Goal: Task Accomplishment & Management: Use online tool/utility

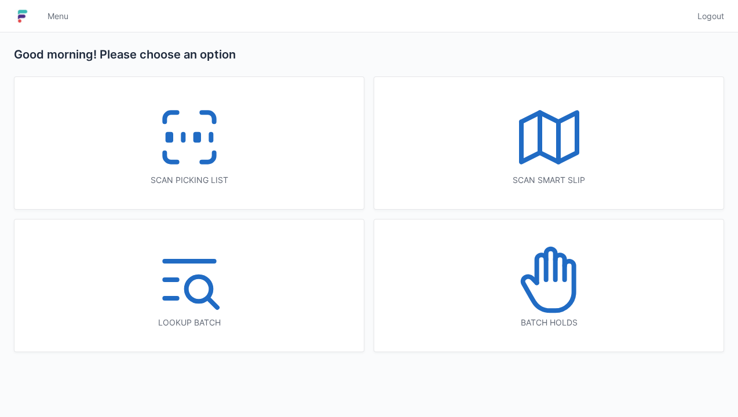
click at [187, 153] on icon at bounding box center [189, 137] width 74 height 74
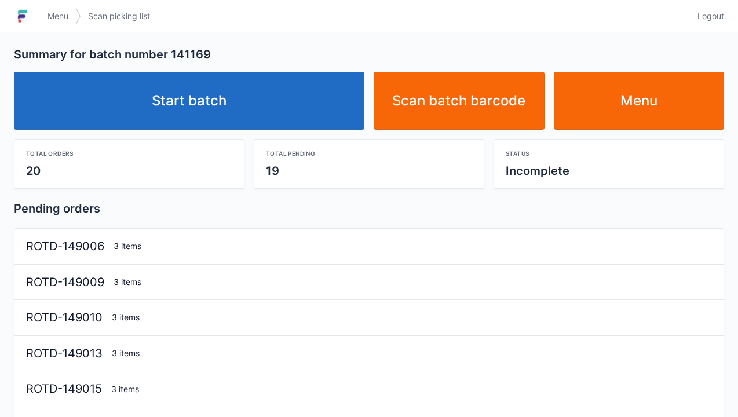
click at [204, 111] on link "Start batch" at bounding box center [189, 101] width 350 height 58
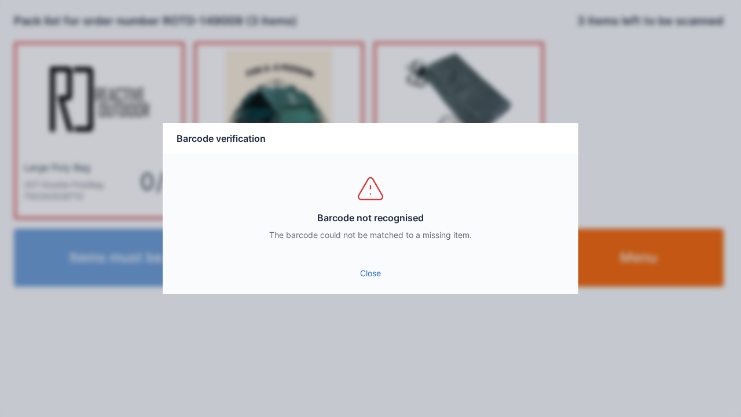
click at [364, 257] on div "Barcode not recognised The barcode could not be matched to a missing item." at bounding box center [371, 207] width 416 height 104
click at [375, 281] on link "Close" at bounding box center [370, 273] width 397 height 21
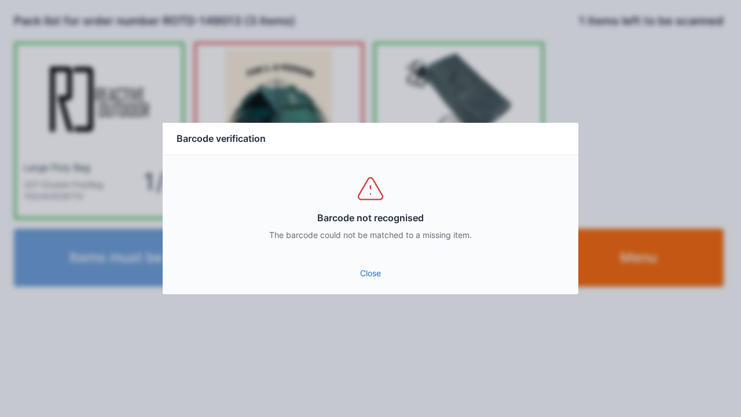
click at [375, 279] on link "Close" at bounding box center [370, 273] width 397 height 21
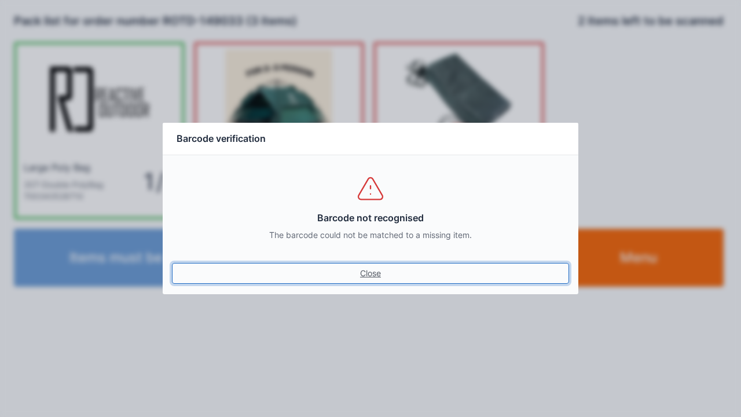
click at [373, 275] on link "Close" at bounding box center [370, 273] width 397 height 21
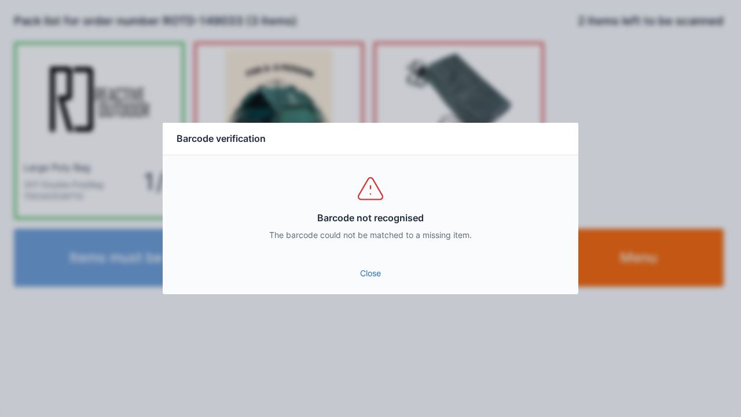
click at [376, 281] on link "Close" at bounding box center [370, 273] width 397 height 21
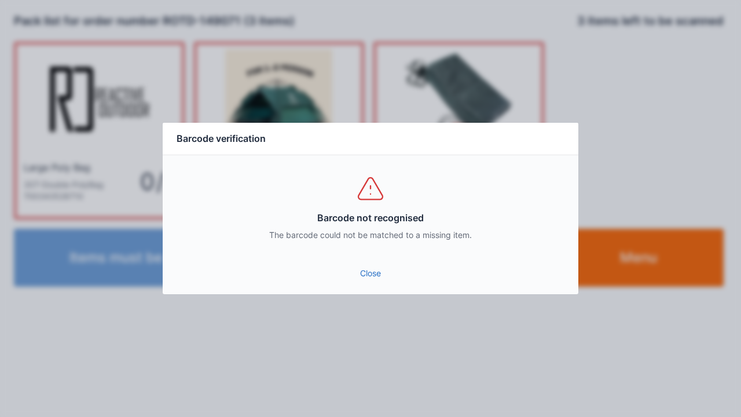
click at [373, 280] on link "Close" at bounding box center [370, 273] width 397 height 21
click at [359, 281] on link "Close" at bounding box center [370, 273] width 397 height 21
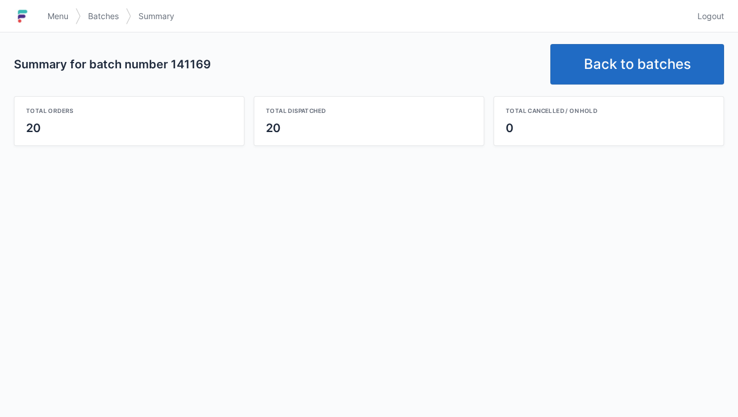
click at [626, 64] on link "Back to batches" at bounding box center [637, 64] width 174 height 41
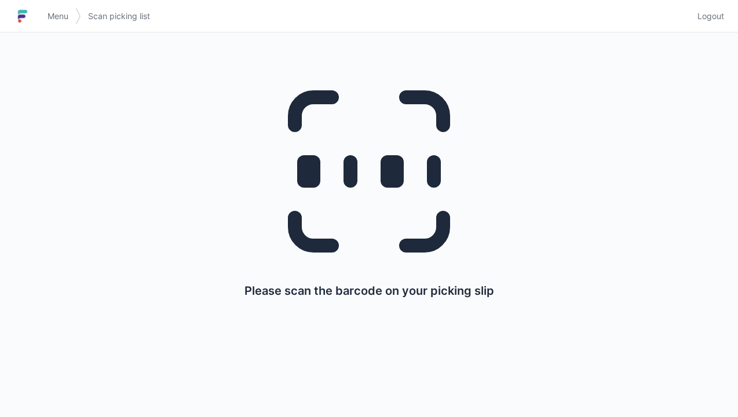
click at [65, 15] on span "Menu" at bounding box center [57, 16] width 21 height 12
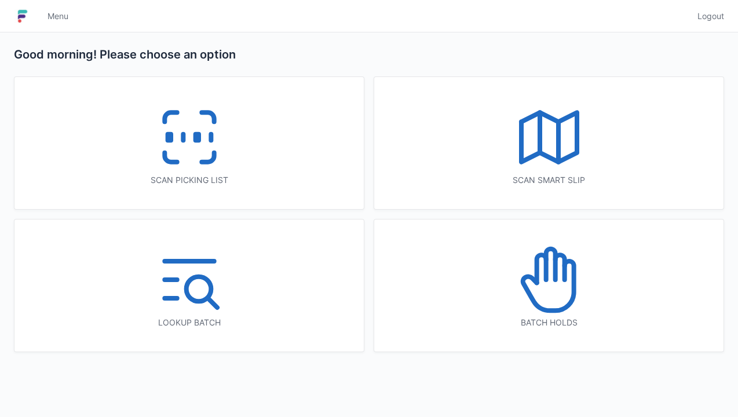
click at [183, 140] on line at bounding box center [183, 137] width 0 height 6
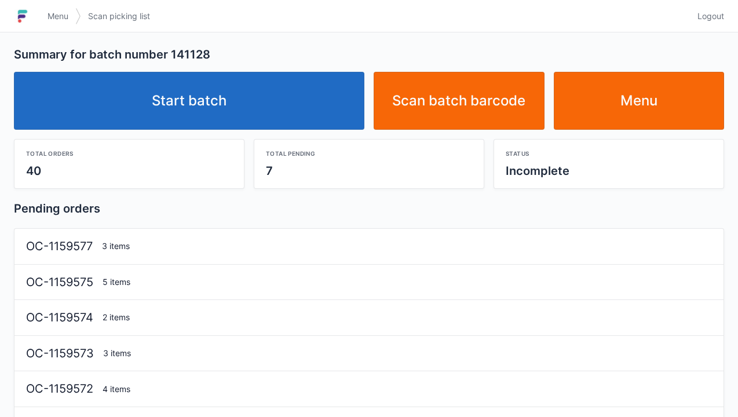
click at [218, 115] on link "Start batch" at bounding box center [189, 101] width 350 height 58
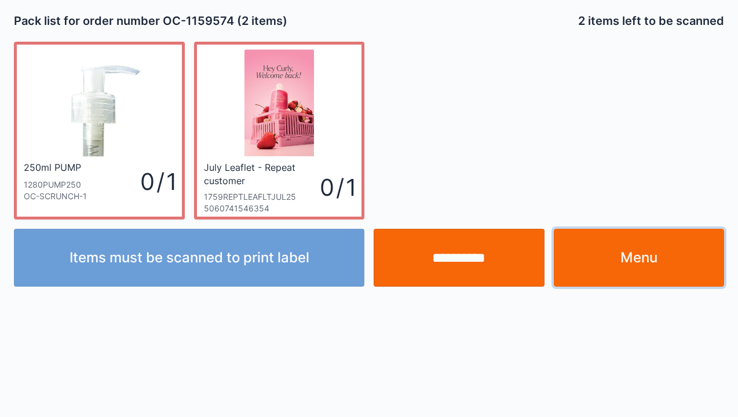
click at [629, 251] on link "Menu" at bounding box center [638, 258] width 171 height 58
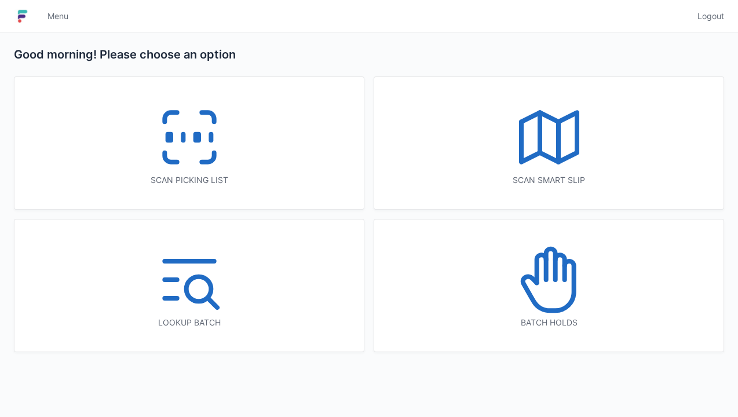
click at [159, 168] on icon at bounding box center [189, 137] width 74 height 74
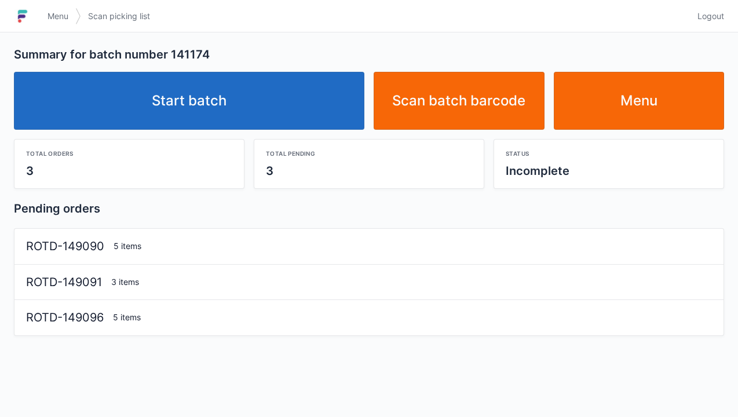
click at [217, 93] on link "Start batch" at bounding box center [189, 101] width 350 height 58
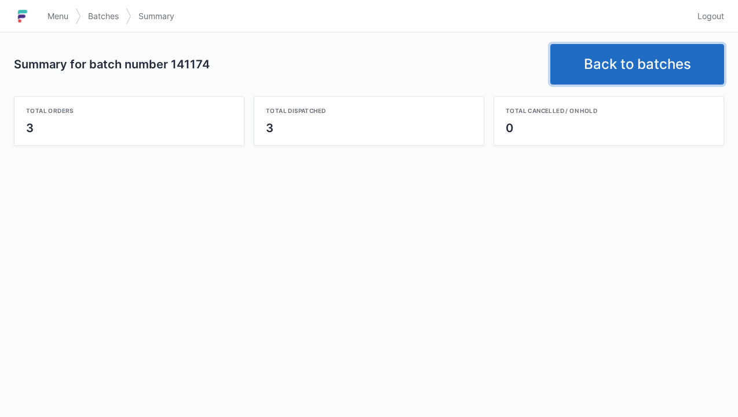
click at [638, 65] on link "Back to batches" at bounding box center [637, 64] width 174 height 41
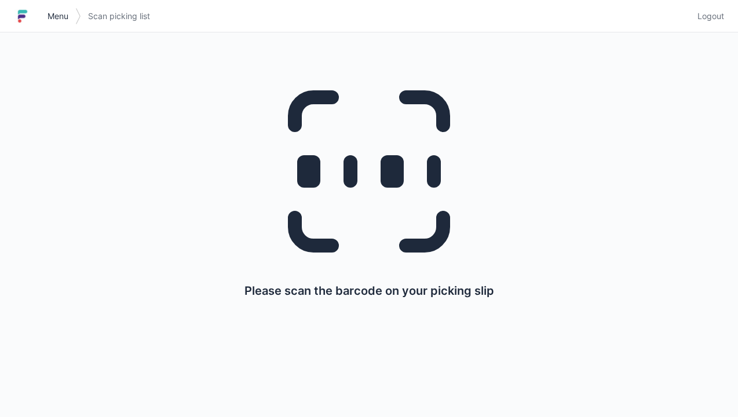
click at [54, 19] on span "Menu" at bounding box center [57, 16] width 21 height 12
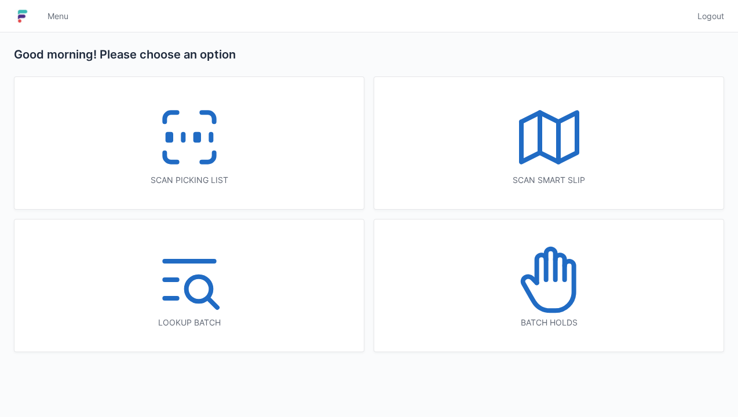
click at [183, 137] on line at bounding box center [183, 137] width 0 height 6
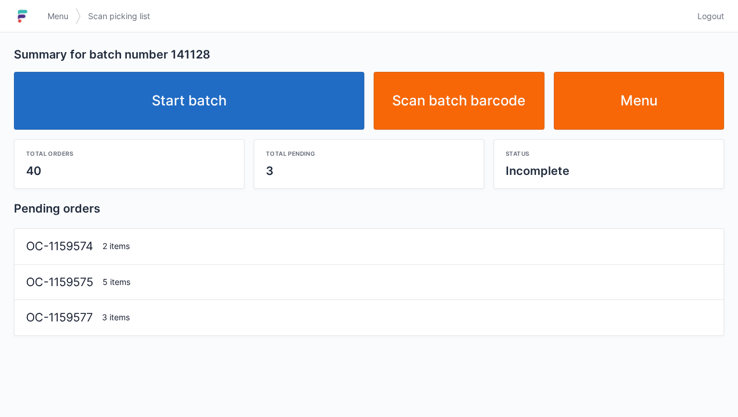
click at [243, 115] on link "Start batch" at bounding box center [189, 101] width 350 height 58
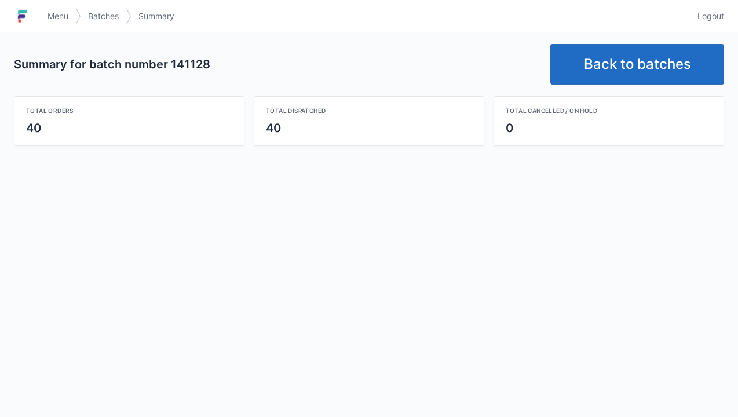
click at [626, 66] on link "Back to batches" at bounding box center [637, 64] width 174 height 41
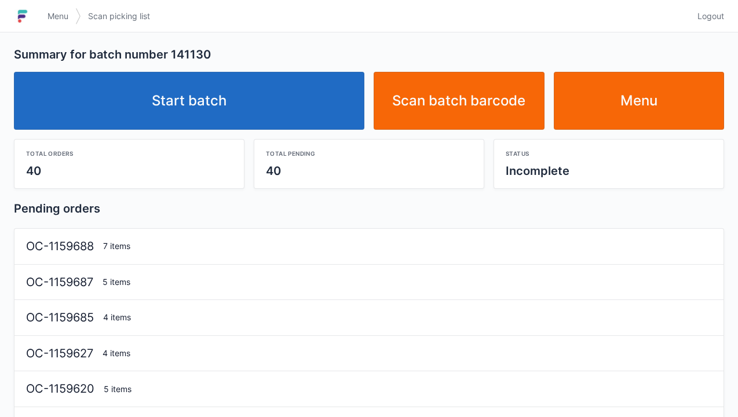
click at [208, 107] on link "Start batch" at bounding box center [189, 101] width 350 height 58
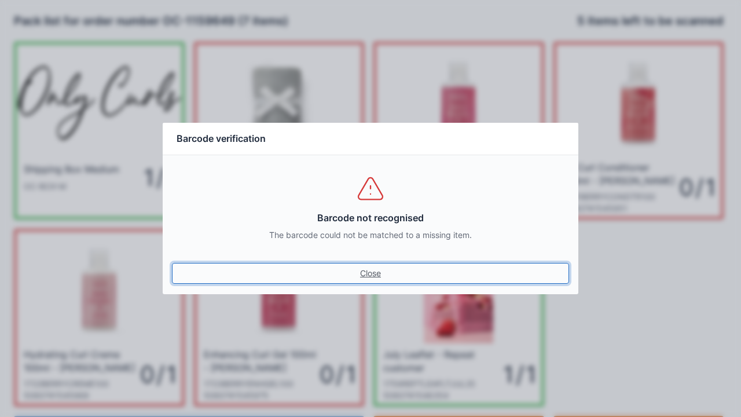
click at [373, 274] on link "Close" at bounding box center [370, 273] width 397 height 21
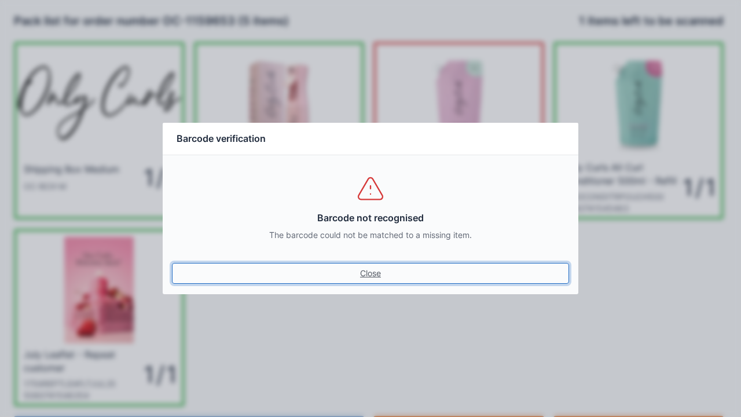
click at [371, 279] on link "Close" at bounding box center [370, 273] width 397 height 21
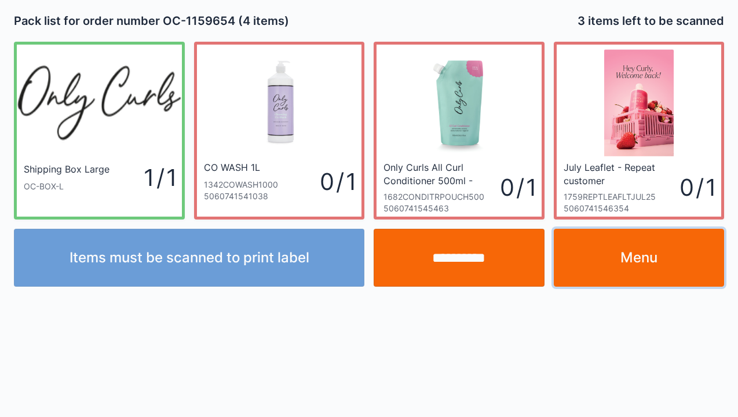
click at [644, 266] on link "Menu" at bounding box center [638, 258] width 171 height 58
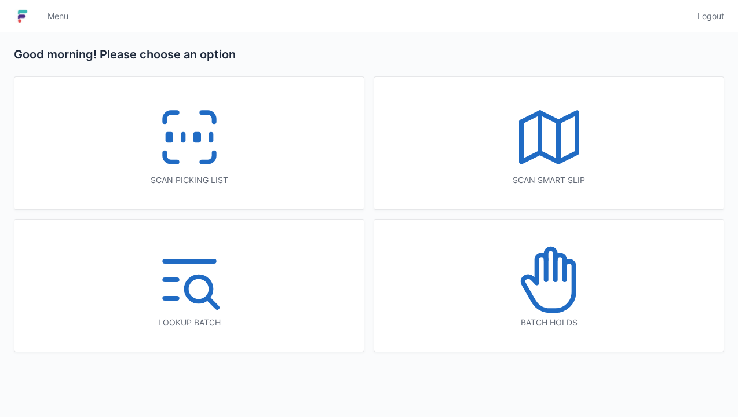
click at [199, 156] on icon at bounding box center [189, 137] width 74 height 74
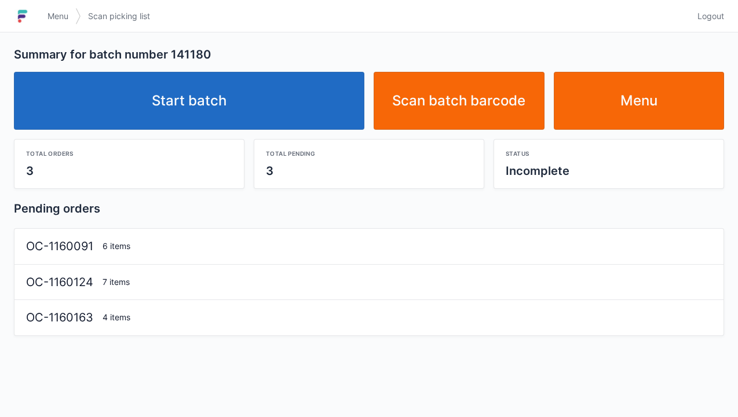
click at [228, 112] on link "Start batch" at bounding box center [189, 101] width 350 height 58
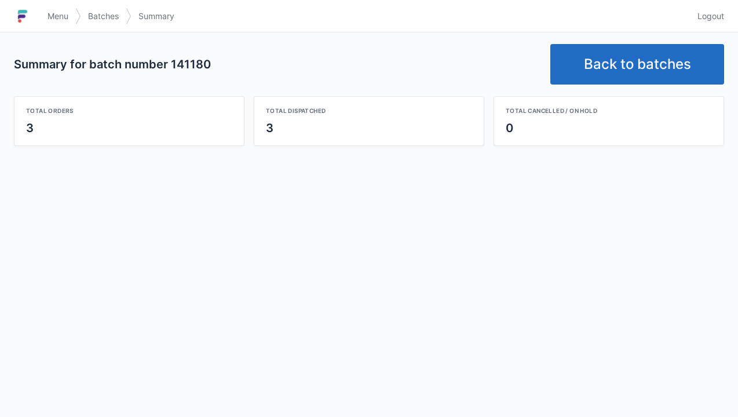
click at [621, 59] on link "Back to batches" at bounding box center [637, 64] width 174 height 41
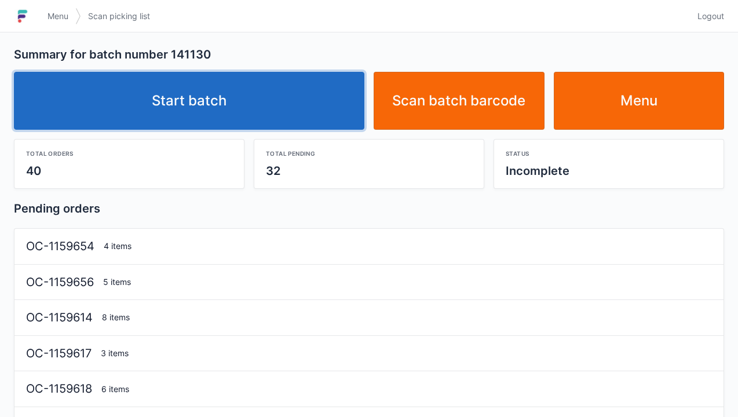
click at [197, 90] on link "Start batch" at bounding box center [189, 101] width 350 height 58
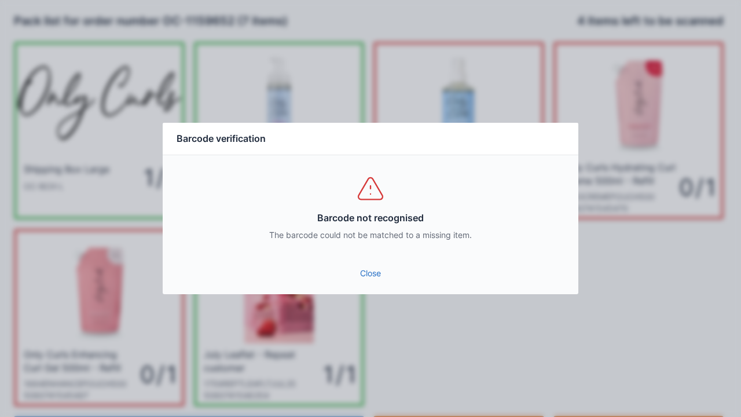
click at [360, 281] on link "Close" at bounding box center [370, 273] width 397 height 21
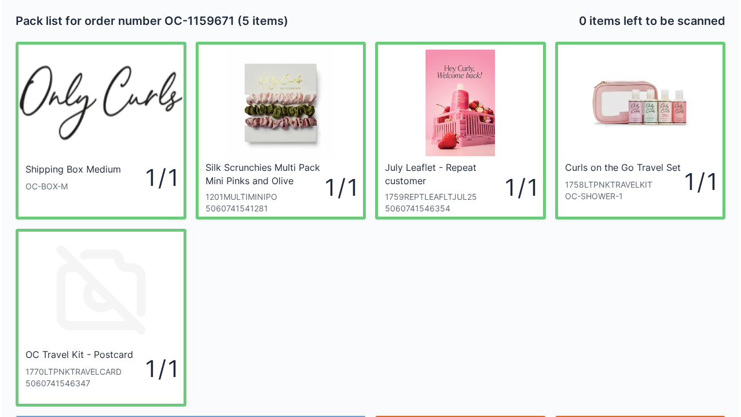
scroll to position [1, 0]
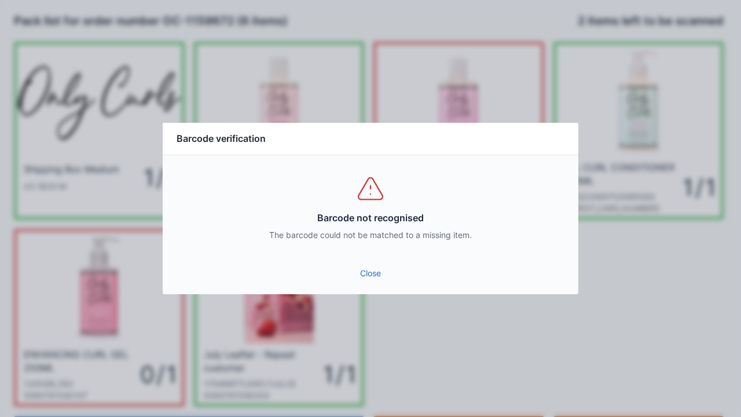
click at [375, 274] on link "Close" at bounding box center [370, 273] width 397 height 21
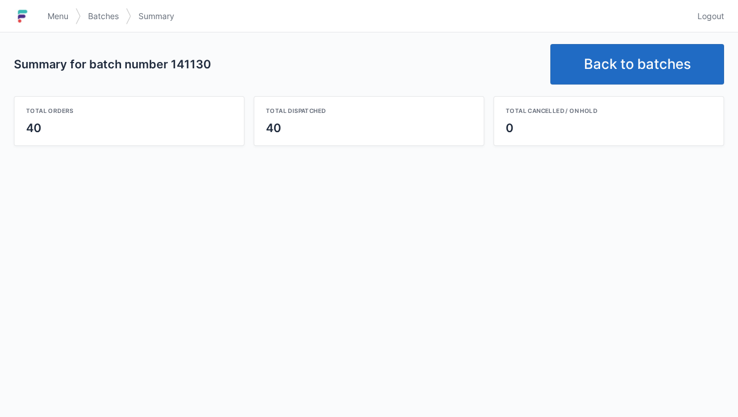
click at [643, 58] on link "Back to batches" at bounding box center [637, 64] width 174 height 41
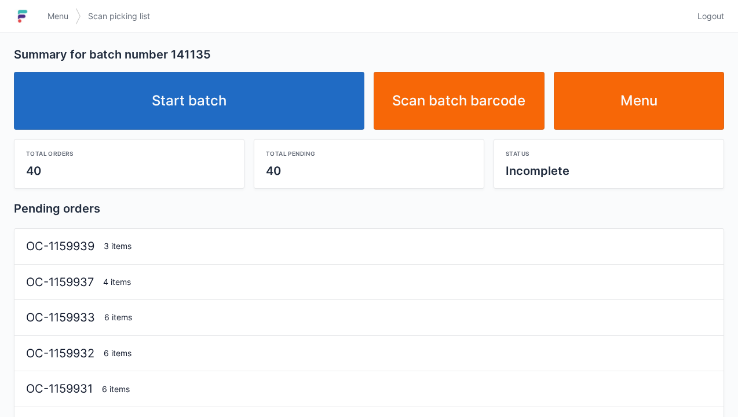
click at [211, 117] on link "Start batch" at bounding box center [189, 101] width 350 height 58
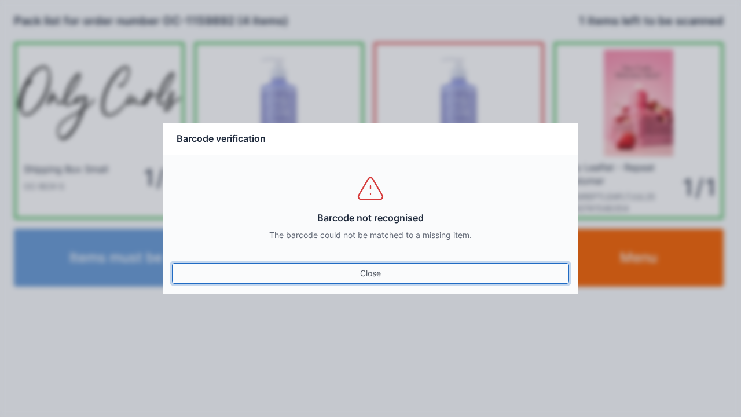
click at [380, 282] on link "Close" at bounding box center [370, 273] width 397 height 21
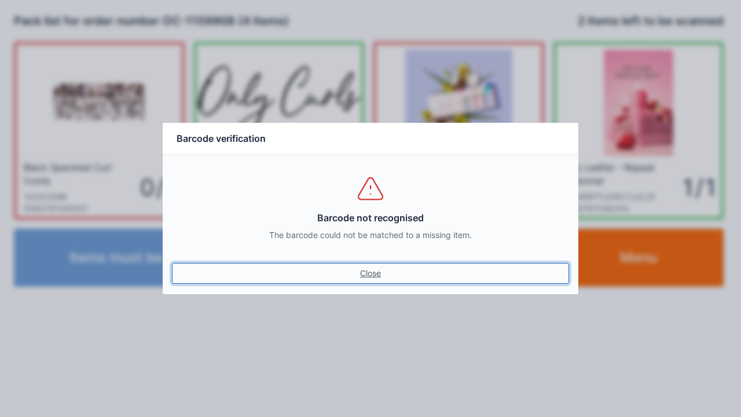
click at [367, 268] on link "Close" at bounding box center [370, 273] width 397 height 21
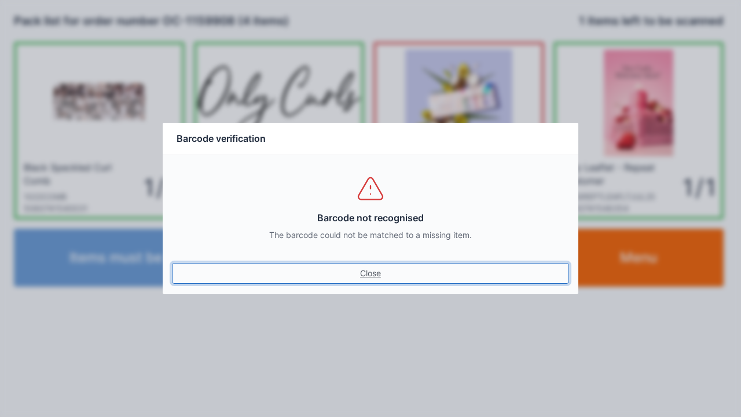
click at [369, 272] on link "Close" at bounding box center [370, 273] width 397 height 21
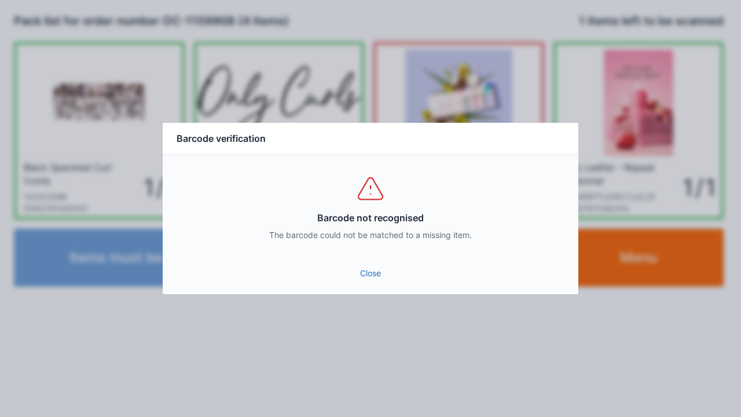
click at [371, 268] on link "Close" at bounding box center [370, 273] width 397 height 21
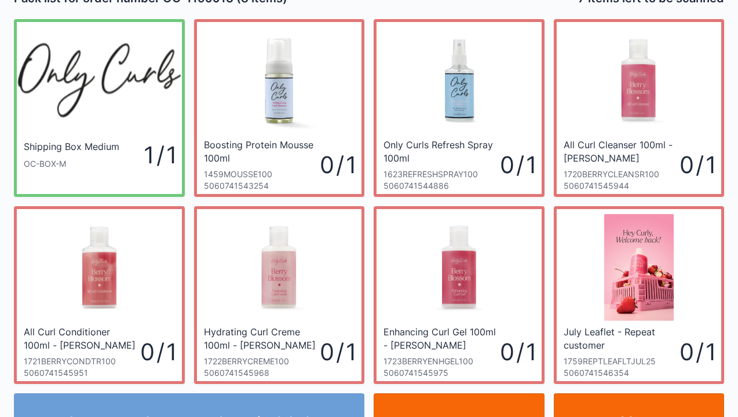
scroll to position [67, 0]
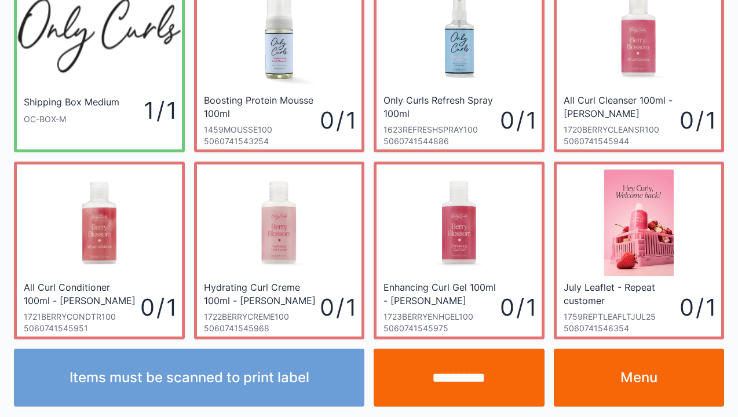
click at [628, 376] on link "Menu" at bounding box center [638, 378] width 171 height 58
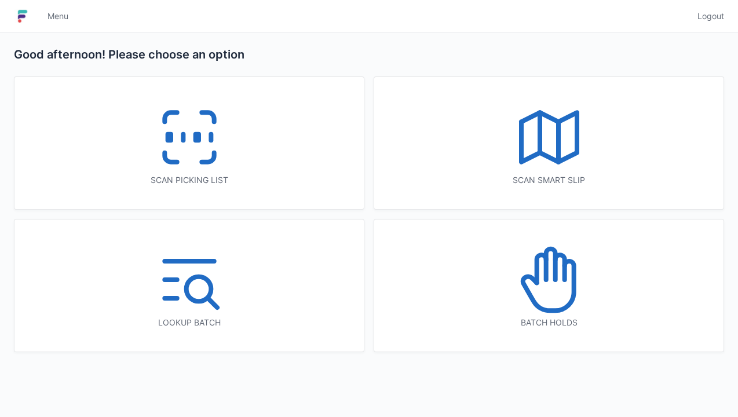
click at [183, 141] on line at bounding box center [183, 137] width 0 height 6
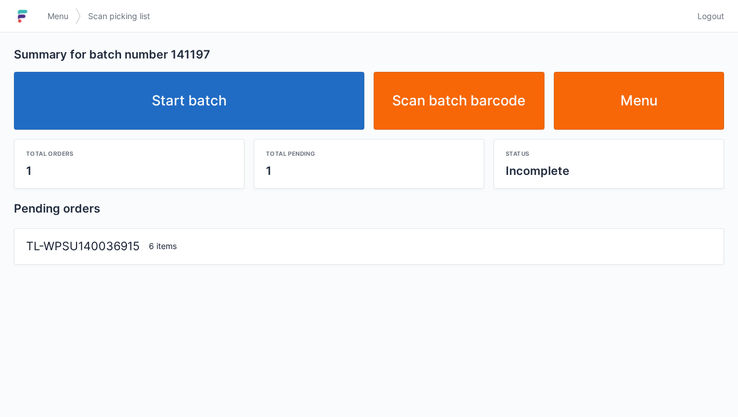
click at [189, 102] on link "Start batch" at bounding box center [189, 101] width 350 height 58
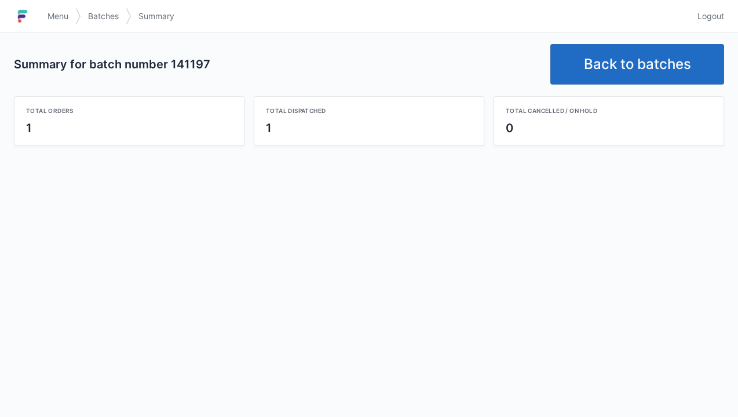
click at [627, 59] on link "Back to batches" at bounding box center [637, 64] width 174 height 41
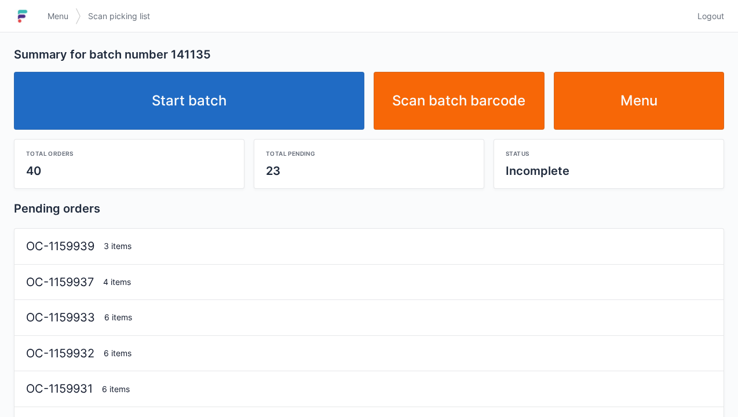
click at [237, 108] on link "Start batch" at bounding box center [189, 101] width 350 height 58
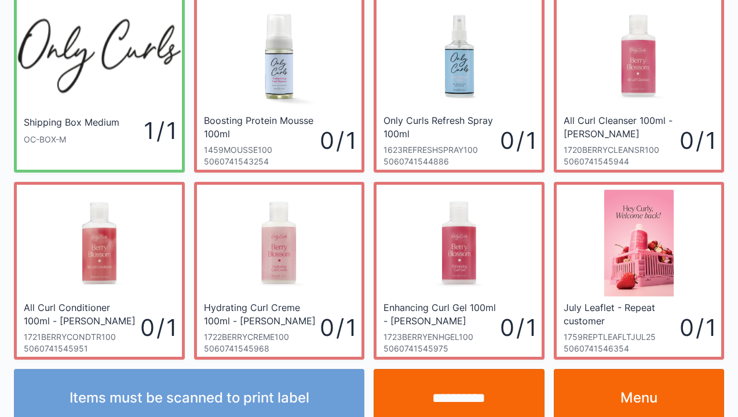
scroll to position [67, 0]
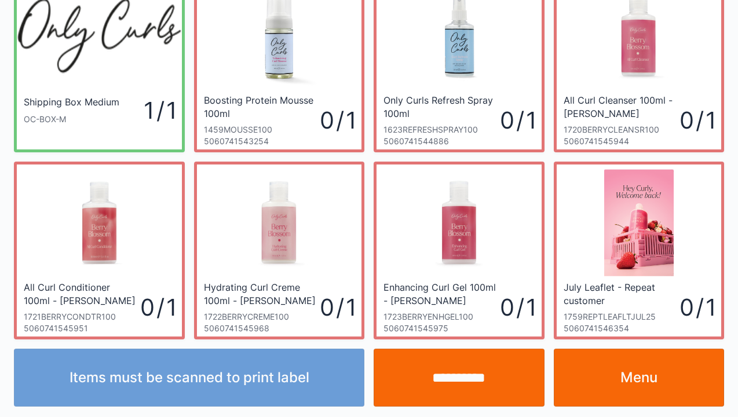
click at [629, 374] on link "Menu" at bounding box center [638, 378] width 171 height 58
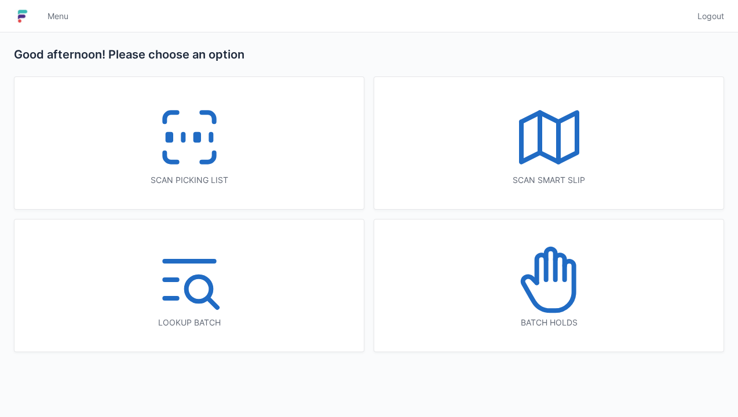
click at [197, 153] on icon at bounding box center [189, 137] width 74 height 74
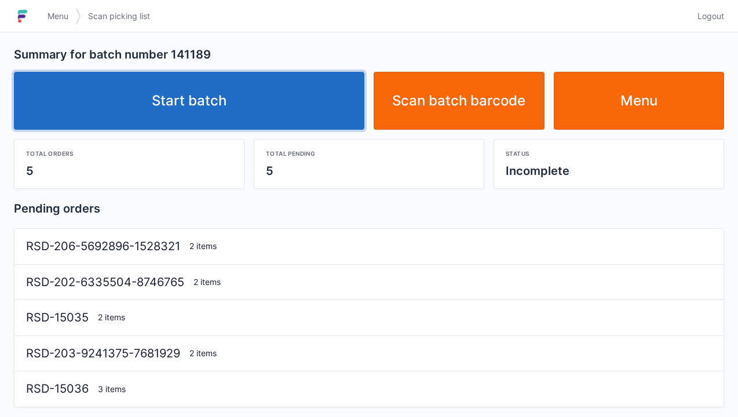
click at [191, 115] on link "Start batch" at bounding box center [189, 101] width 350 height 58
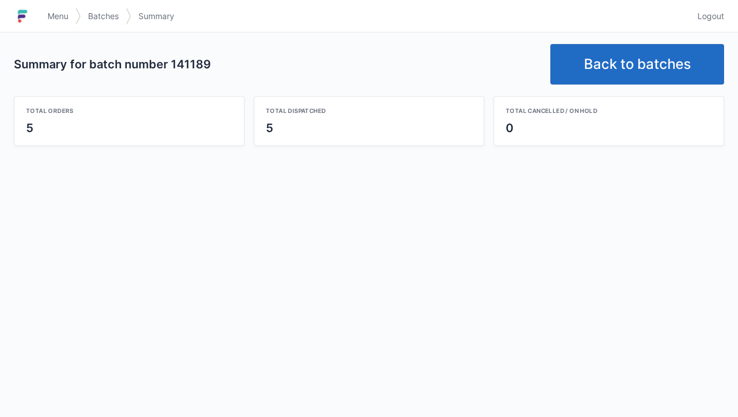
click at [629, 80] on link "Back to batches" at bounding box center [637, 64] width 174 height 41
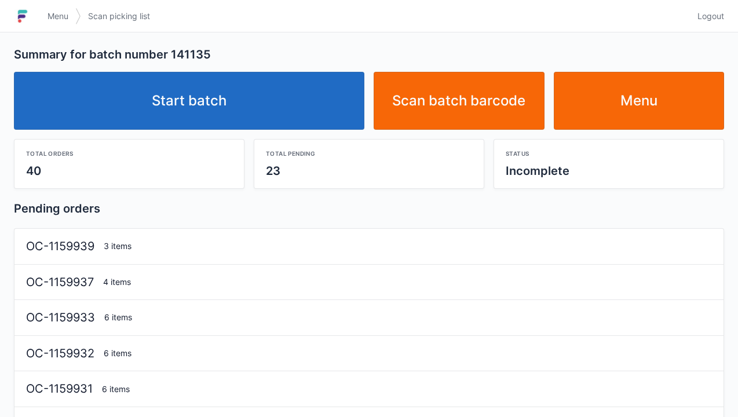
click at [213, 94] on link "Start batch" at bounding box center [189, 101] width 350 height 58
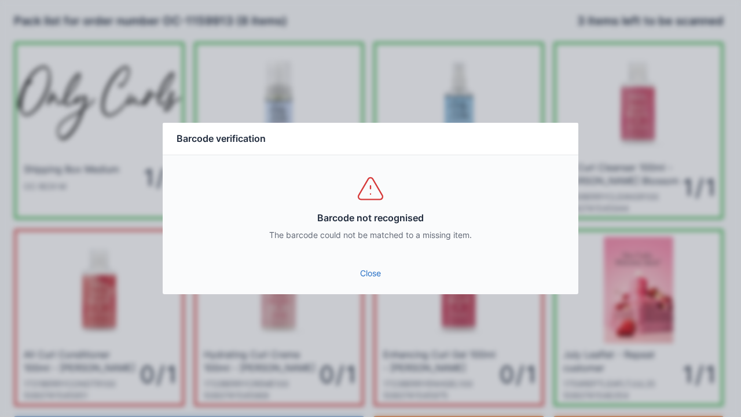
click at [375, 280] on link "Close" at bounding box center [370, 273] width 397 height 21
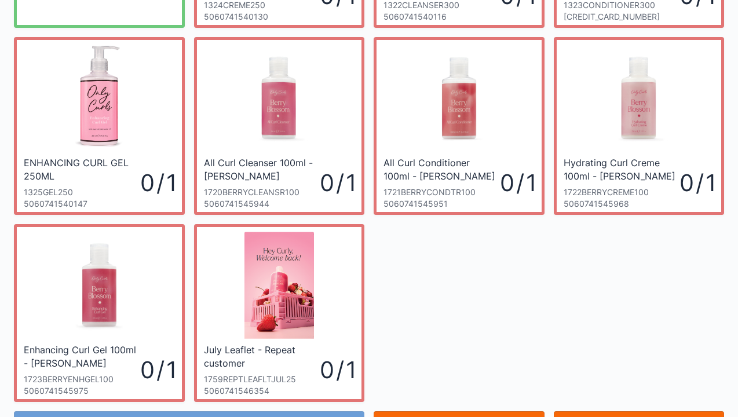
scroll to position [199, 0]
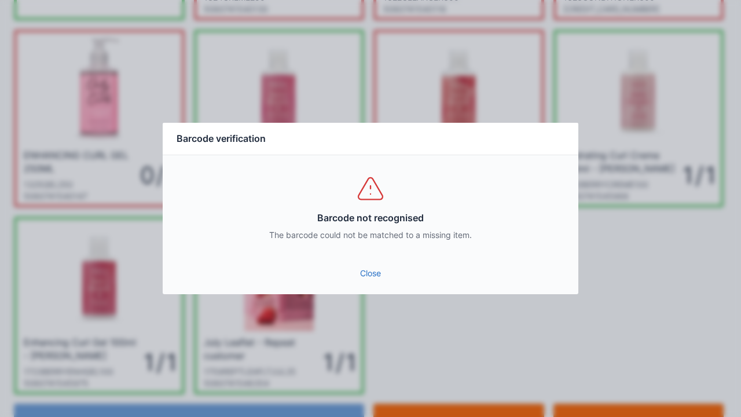
click at [376, 272] on link "Close" at bounding box center [370, 273] width 397 height 21
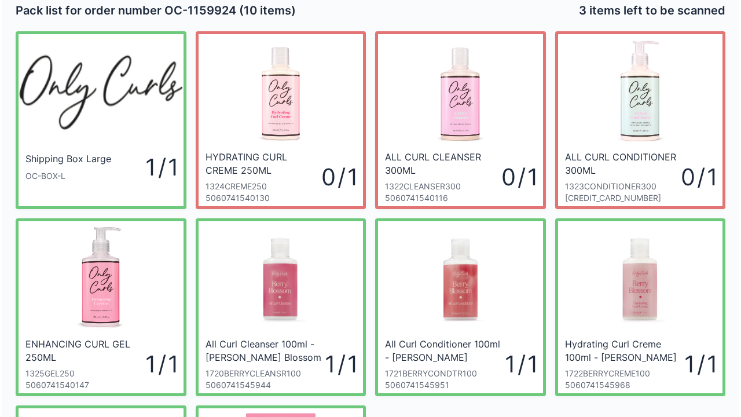
scroll to position [0, 0]
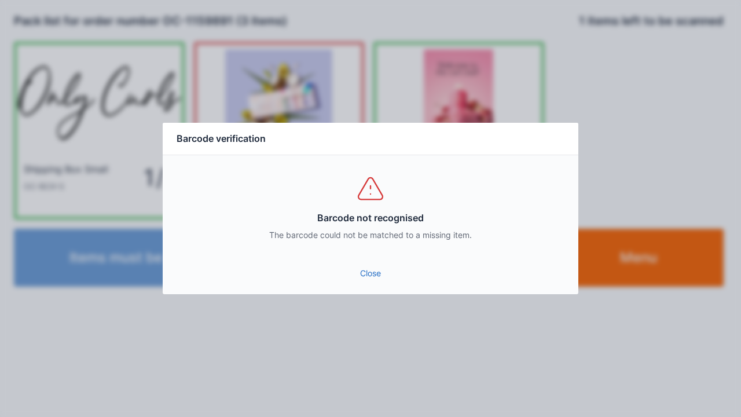
click at [380, 273] on link "Close" at bounding box center [370, 273] width 397 height 21
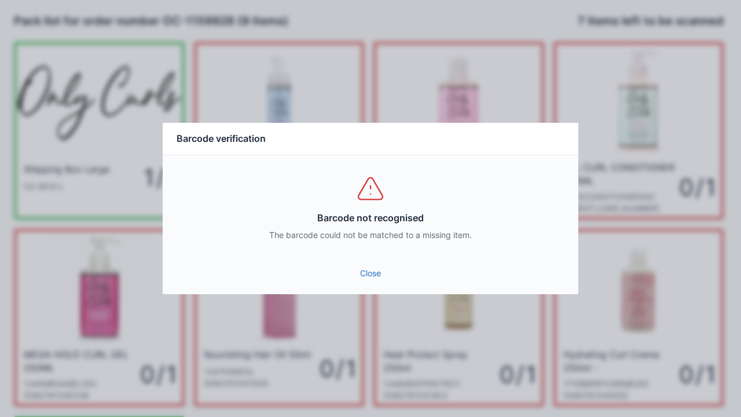
click at [374, 273] on link "Close" at bounding box center [370, 273] width 397 height 21
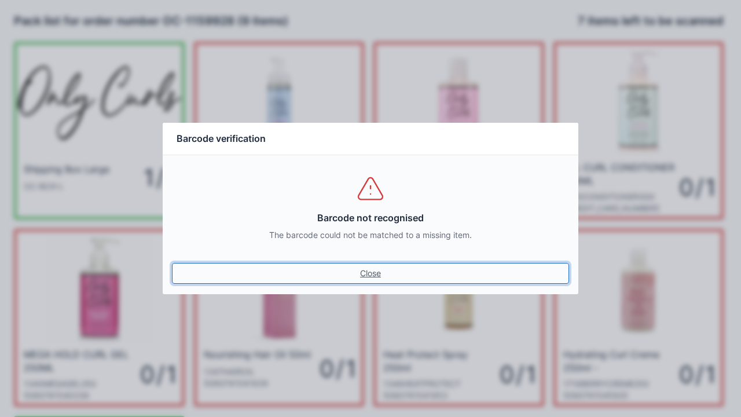
click at [368, 269] on link "Close" at bounding box center [370, 273] width 397 height 21
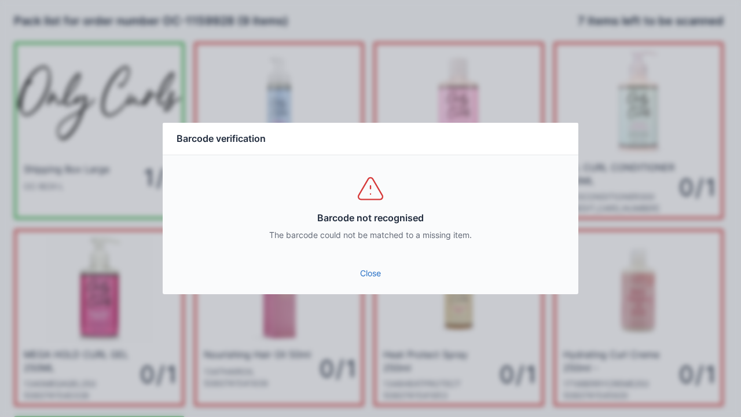
click at [368, 270] on link "Close" at bounding box center [370, 273] width 397 height 21
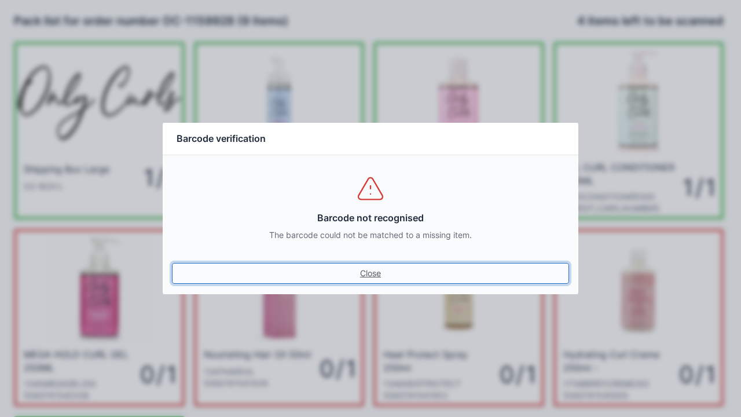
click at [380, 273] on link "Close" at bounding box center [370, 273] width 397 height 21
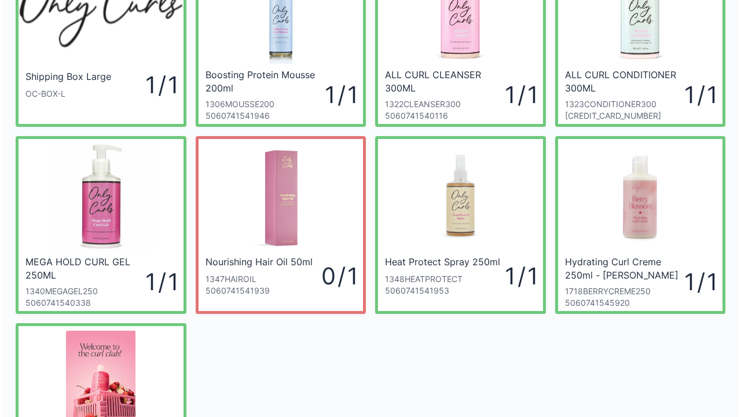
scroll to position [90, 0]
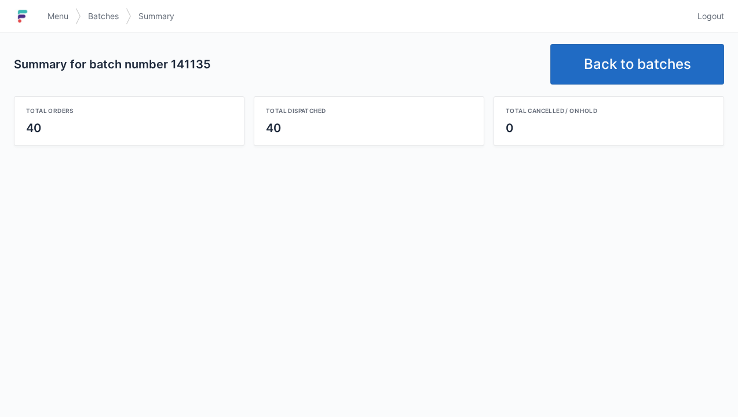
click at [619, 65] on link "Back to batches" at bounding box center [637, 64] width 174 height 41
